Goal: Find specific page/section

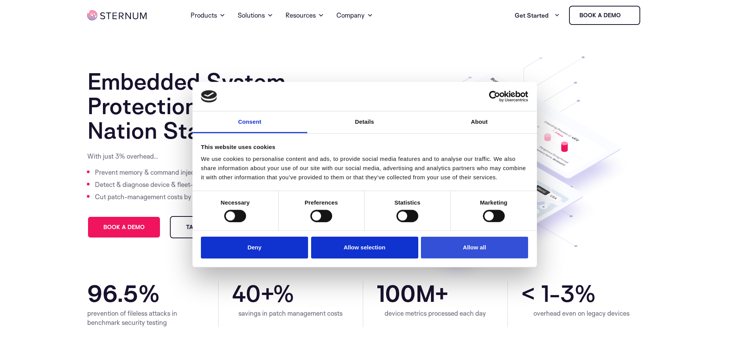
click at [461, 249] on button "Allow all" at bounding box center [474, 247] width 107 height 22
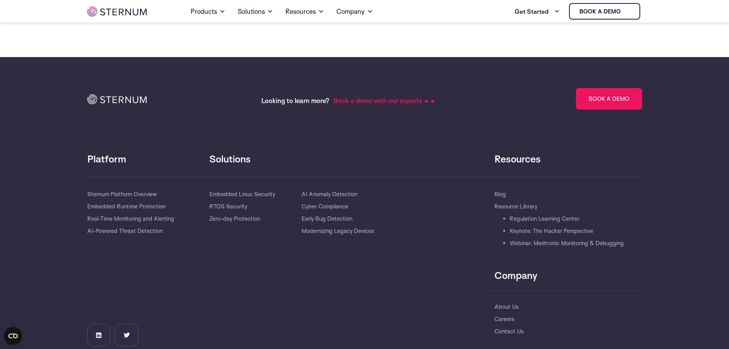
scroll to position [1656, 0]
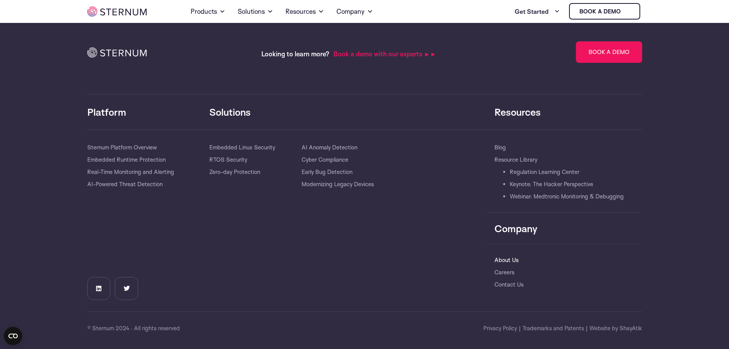
click at [500, 261] on link "About Us" at bounding box center [506, 260] width 24 height 12
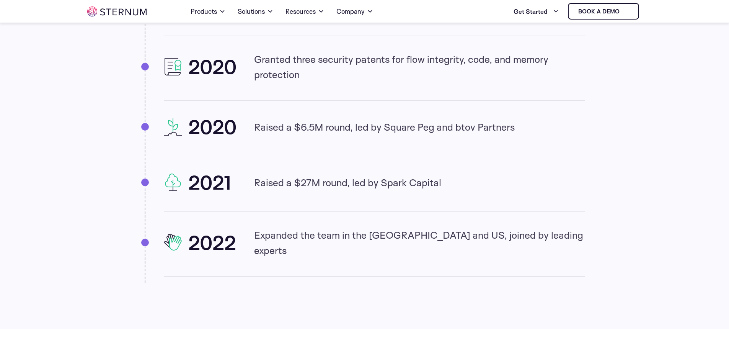
scroll to position [899, 0]
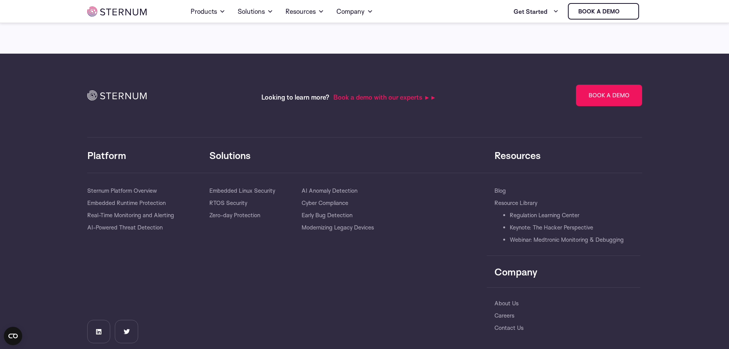
scroll to position [2777, 0]
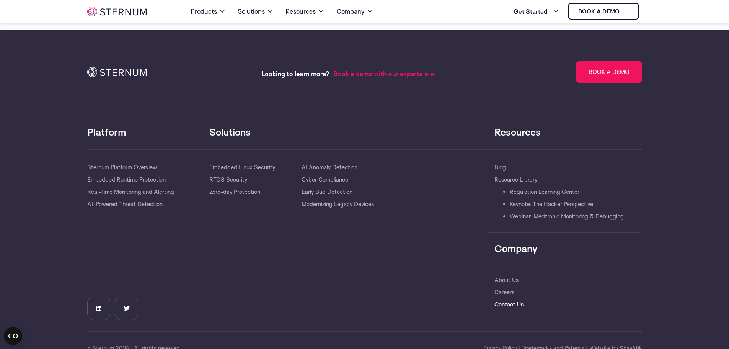
click at [508, 298] on link "Contact Us" at bounding box center [508, 304] width 29 height 12
